Goal: Transaction & Acquisition: Purchase product/service

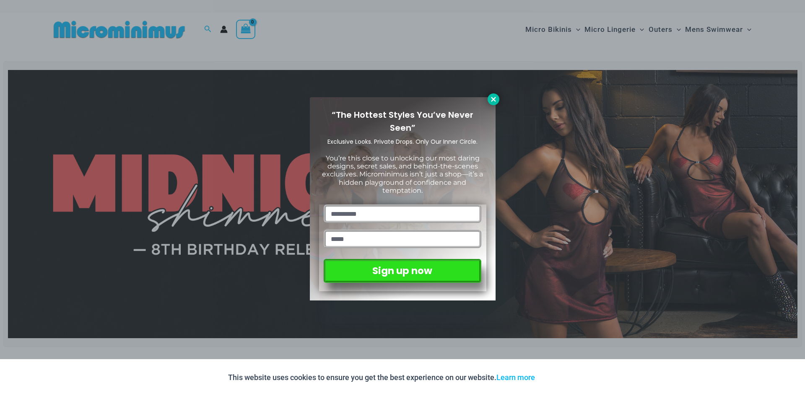
click at [495, 102] on icon at bounding box center [493, 99] width 5 height 5
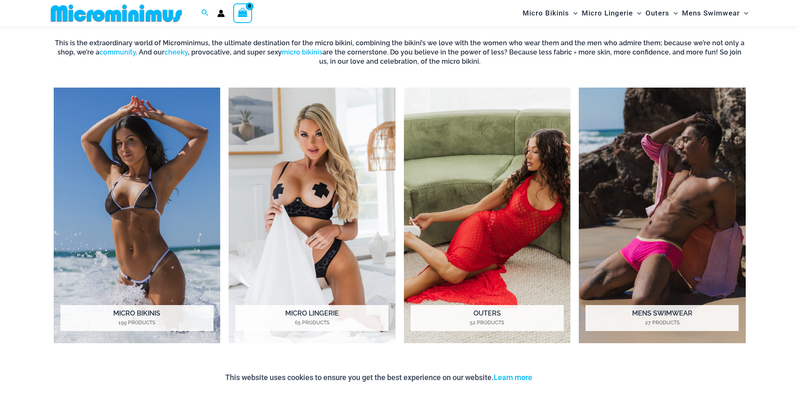
scroll to position [786, 0]
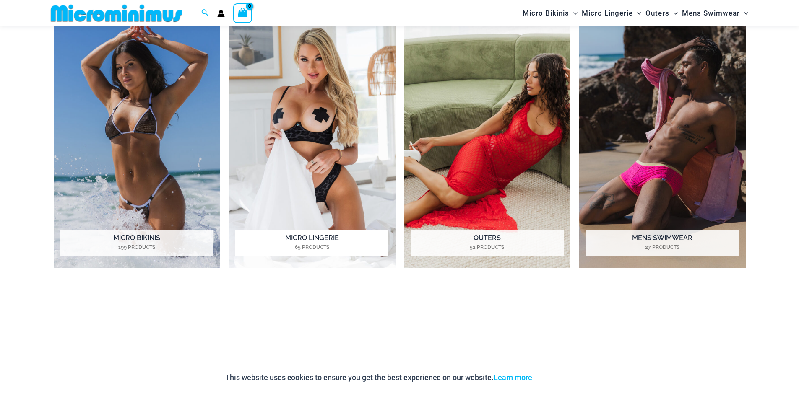
click at [337, 214] on img "Visit product category Micro Lingerie" at bounding box center [312, 140] width 167 height 256
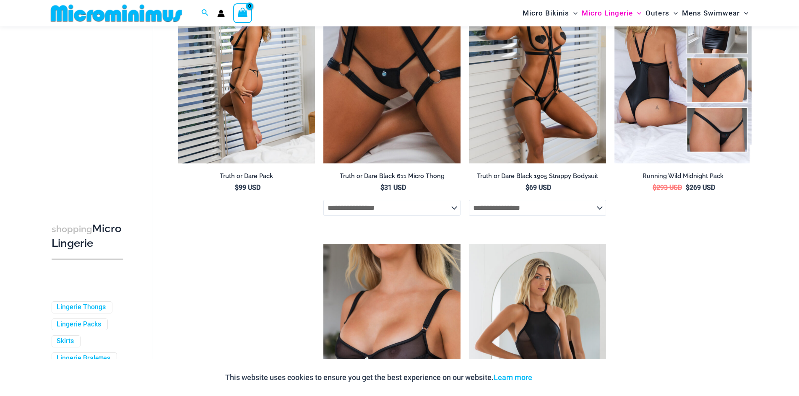
scroll to position [791, 0]
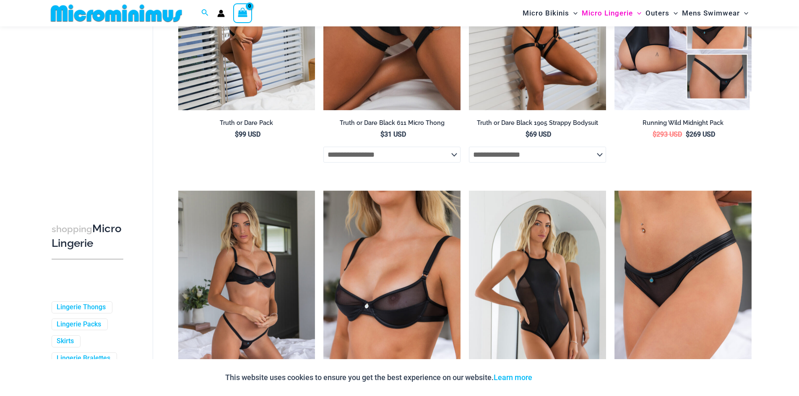
click at [256, 77] on img at bounding box center [246, 8] width 137 height 206
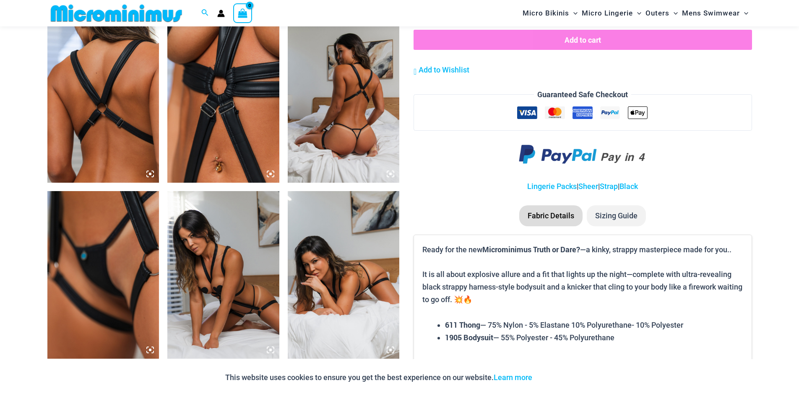
scroll to position [837, 0]
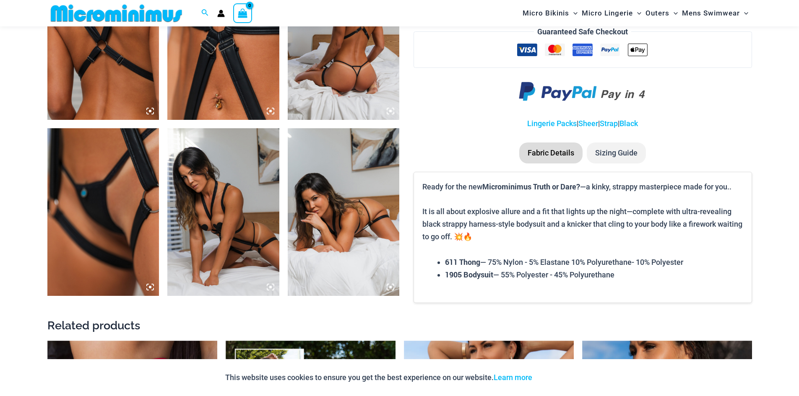
click at [271, 288] on icon at bounding box center [270, 287] width 3 height 3
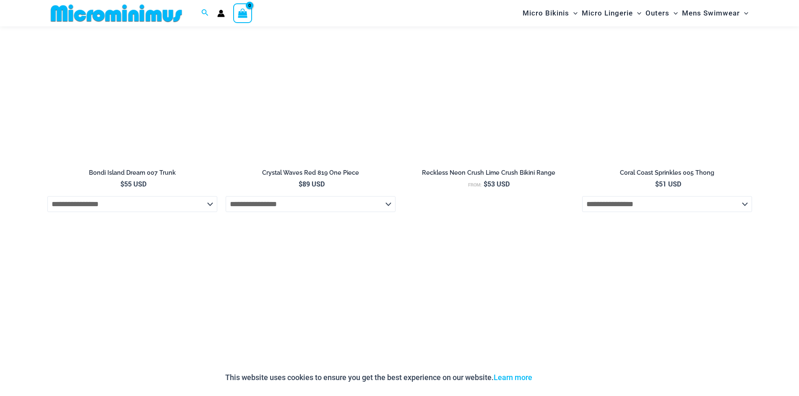
scroll to position [2103, 0]
